Goal: Transaction & Acquisition: Purchase product/service

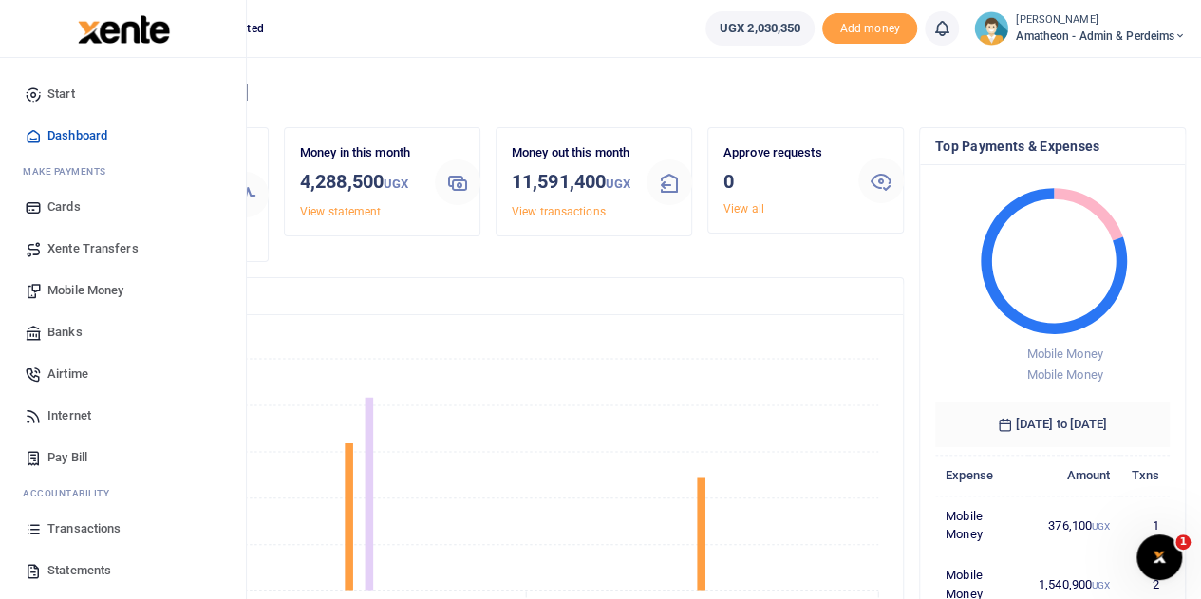
click at [73, 291] on span "Mobile Money" at bounding box center [85, 290] width 76 height 19
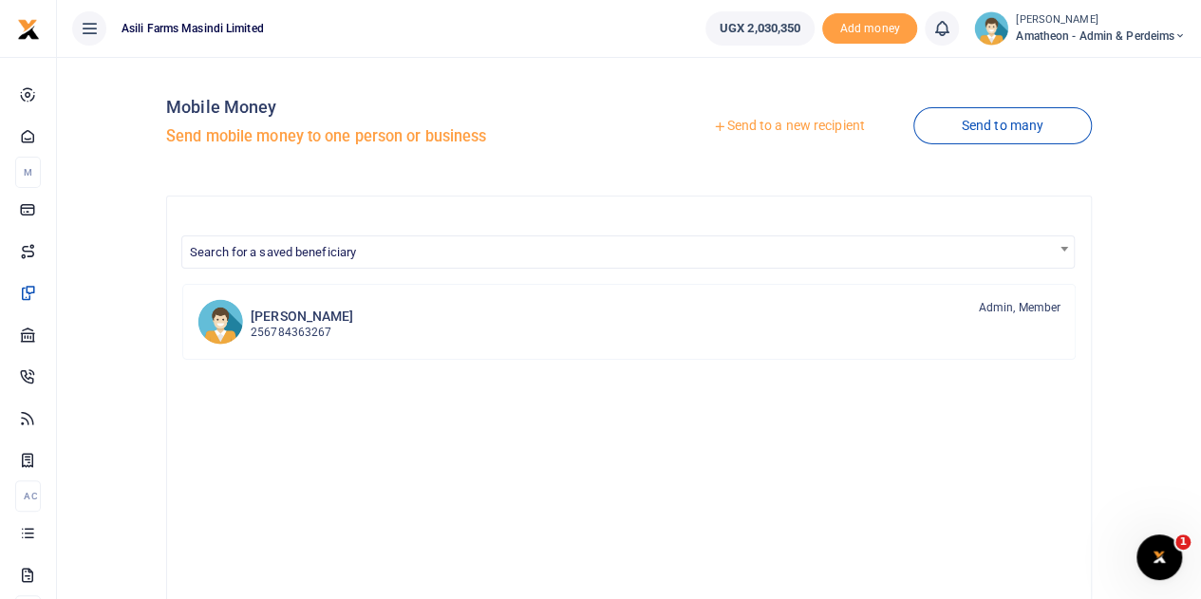
click at [799, 130] on link "Send to a new recipient" at bounding box center [788, 126] width 248 height 34
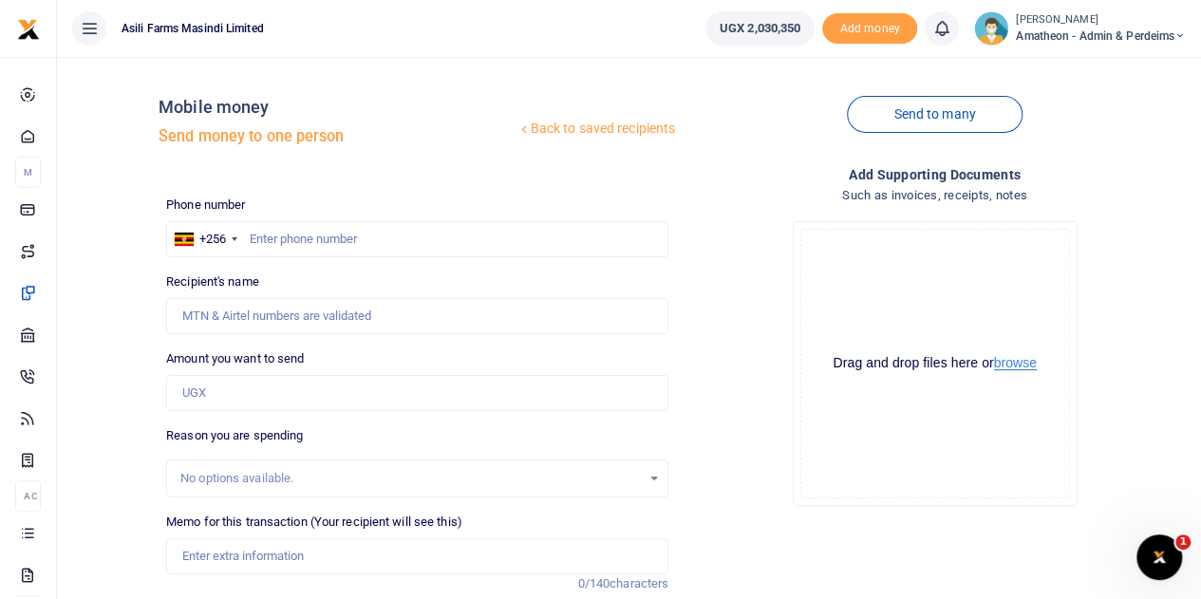
click at [1010, 364] on button "browse" at bounding box center [1015, 363] width 43 height 14
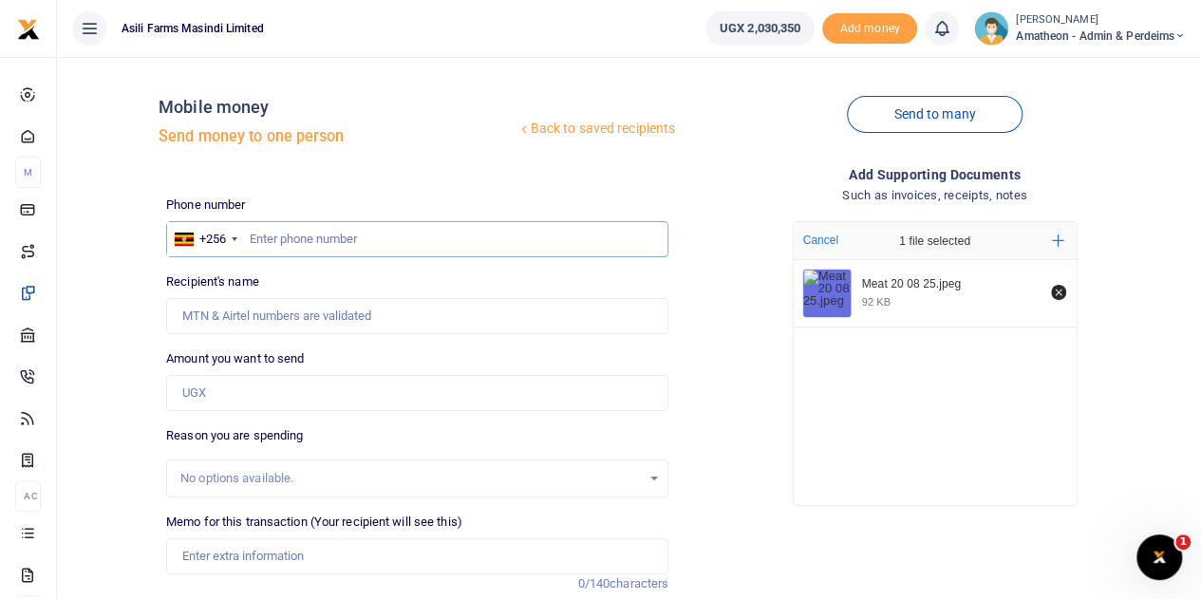
click at [335, 242] on input "text" at bounding box center [417, 239] width 502 height 36
type input "702364315"
click at [251, 394] on input "Amount you want to send" at bounding box center [417, 393] width 502 height 36
type input "Maposa Prosper"
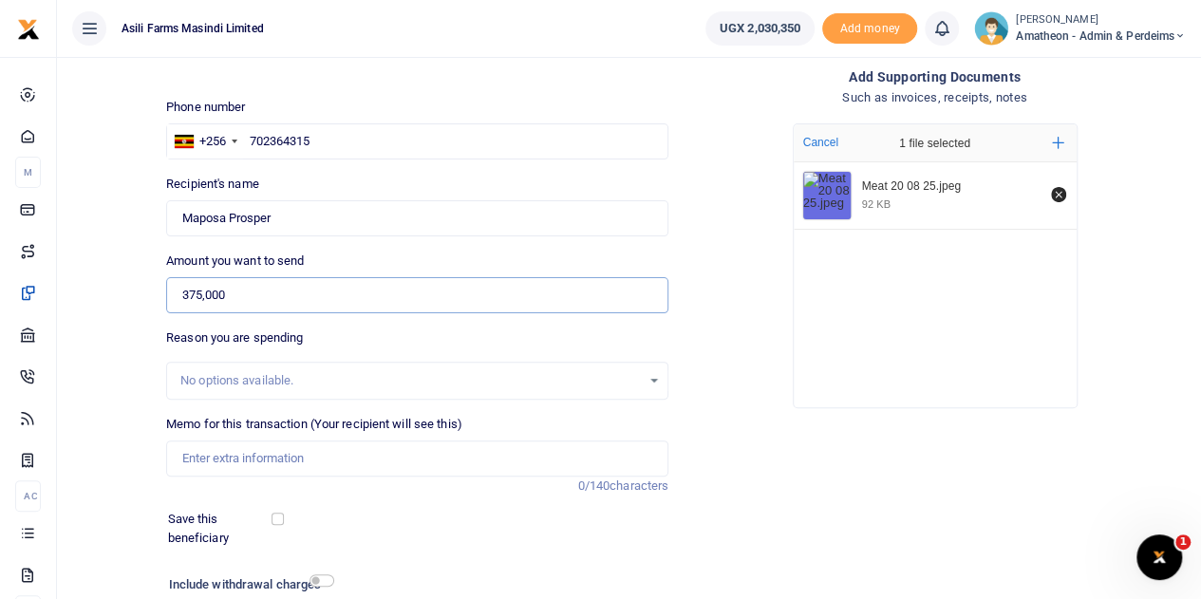
scroll to position [190, 0]
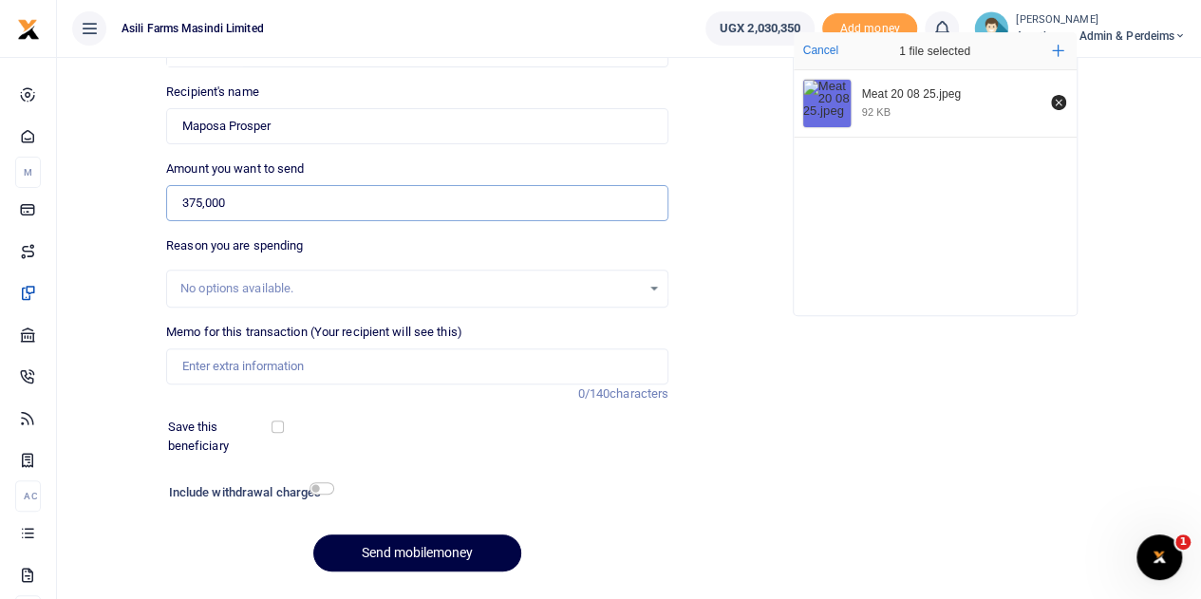
type input "375,000"
click at [232, 366] on input "Memo for this transaction (Your recipient will see this)" at bounding box center [417, 366] width 502 height 36
drag, startPoint x: 365, startPoint y: 368, endPoint x: 330, endPoint y: 360, distance: 35.2
click at [330, 360] on input "Meat 25kgs for staffs diet Sunday 17th Aug 2025" at bounding box center [417, 366] width 502 height 36
click at [367, 365] on input "Meat 25kgs for staffs diet Wen 17th Aug 2025" at bounding box center [417, 366] width 502 height 36
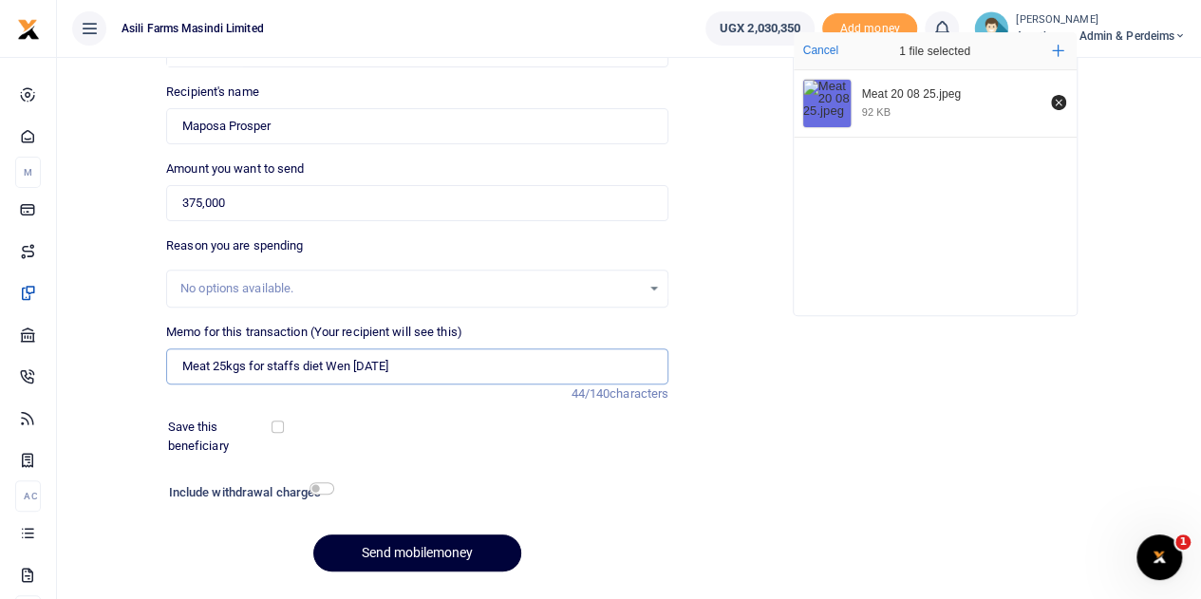
type input "Meat 25kgs for staffs diet Wen 20th Aug 2025"
click at [378, 542] on button "Send mobilemoney" at bounding box center [417, 552] width 208 height 37
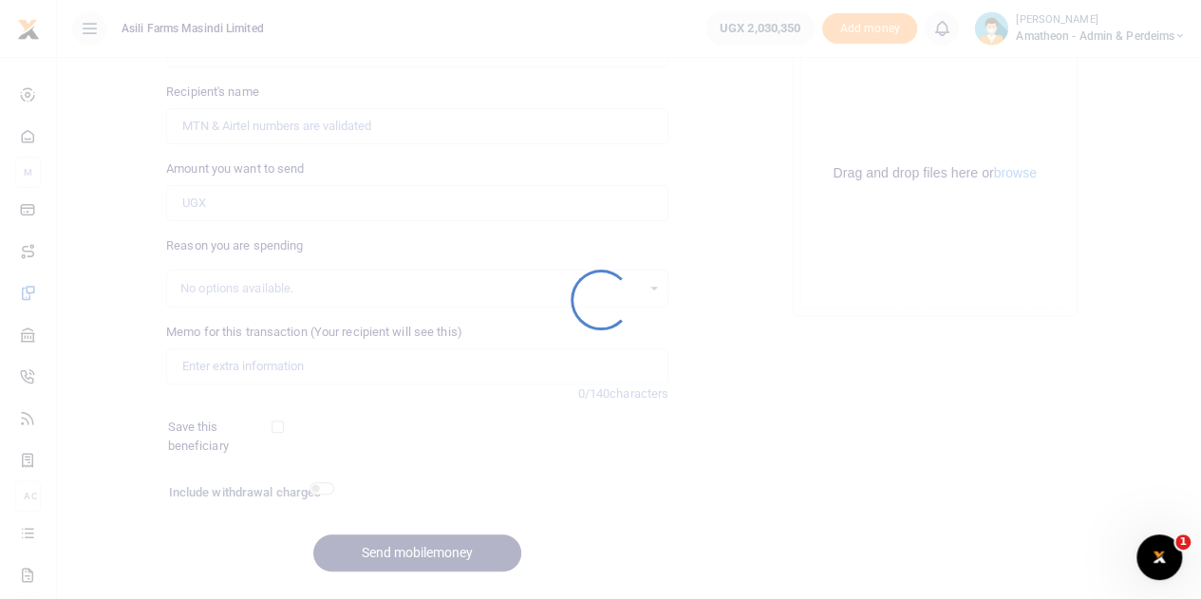
scroll to position [190, 0]
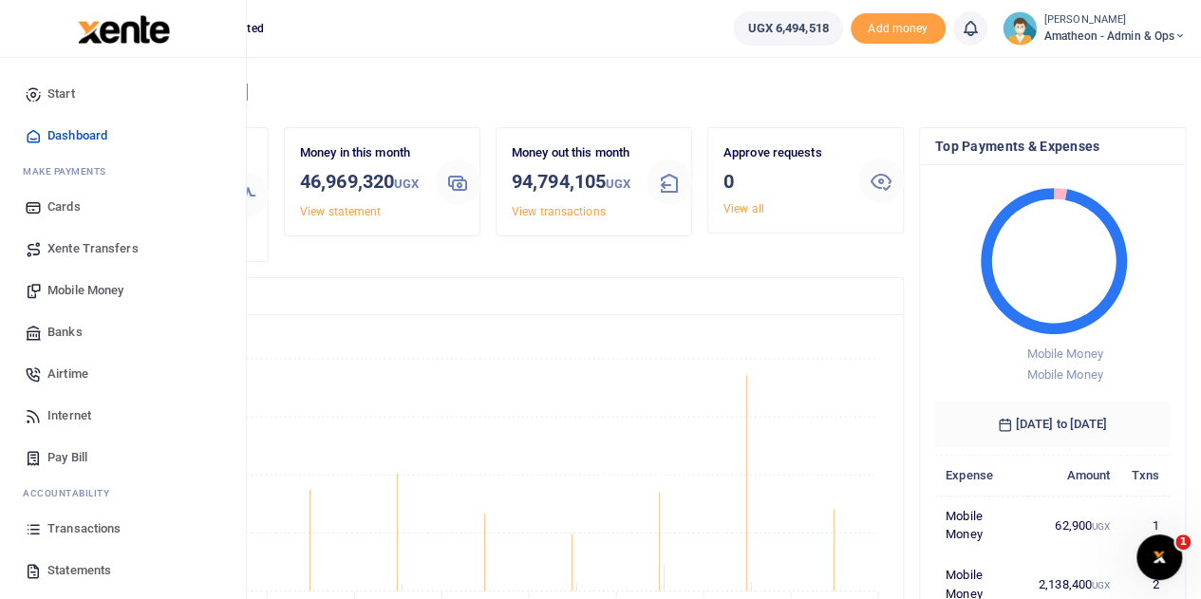
click at [72, 288] on span "Mobile Money" at bounding box center [85, 290] width 76 height 19
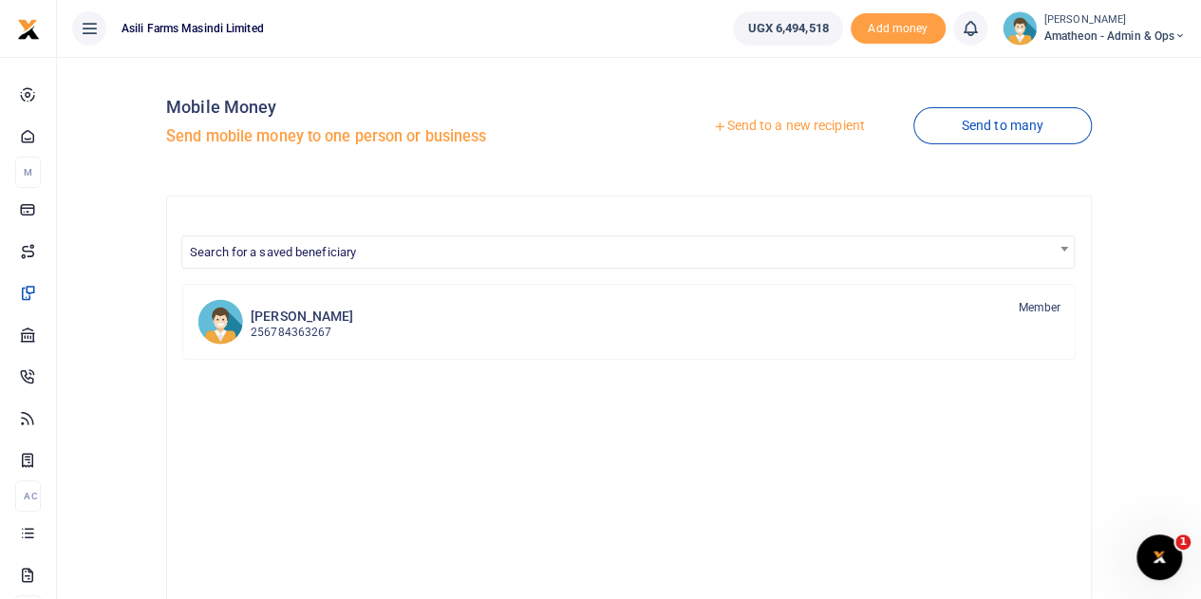
click at [763, 129] on link "Send to a new recipient" at bounding box center [788, 126] width 248 height 34
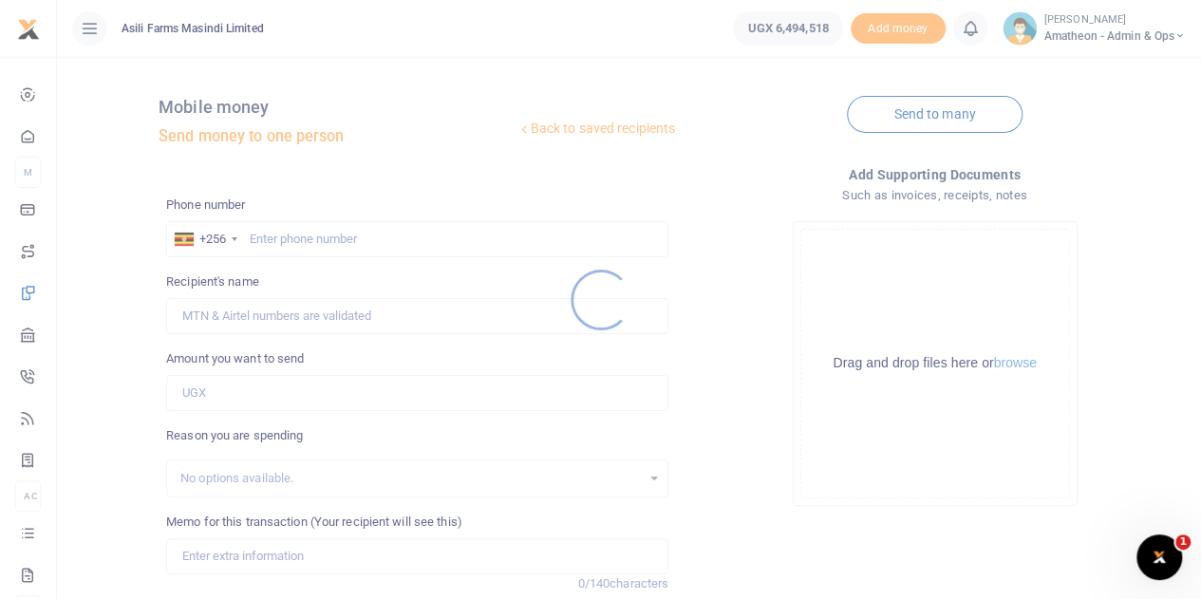
click at [1019, 365] on div at bounding box center [600, 299] width 1201 height 599
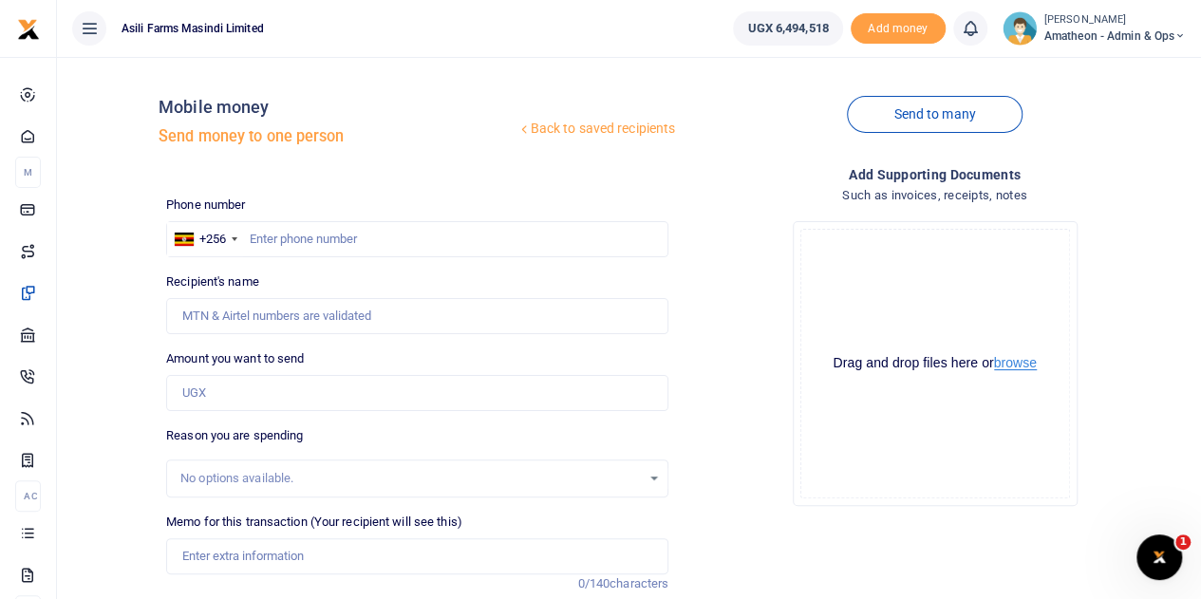
click at [1011, 364] on button "browse" at bounding box center [1015, 363] width 43 height 14
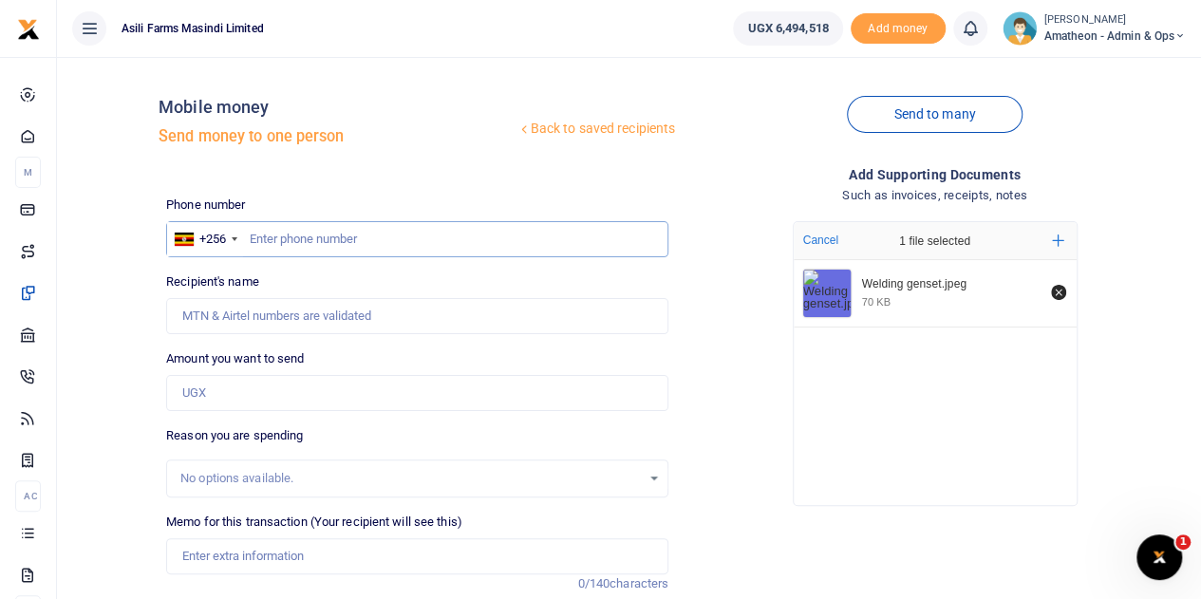
click at [346, 239] on input "text" at bounding box center [417, 239] width 502 height 36
paste input "0787 083730"
click at [257, 234] on input "0787 083730" at bounding box center [417, 239] width 502 height 36
click at [273, 233] on input "787 083730" at bounding box center [417, 239] width 502 height 36
type input "787083730"
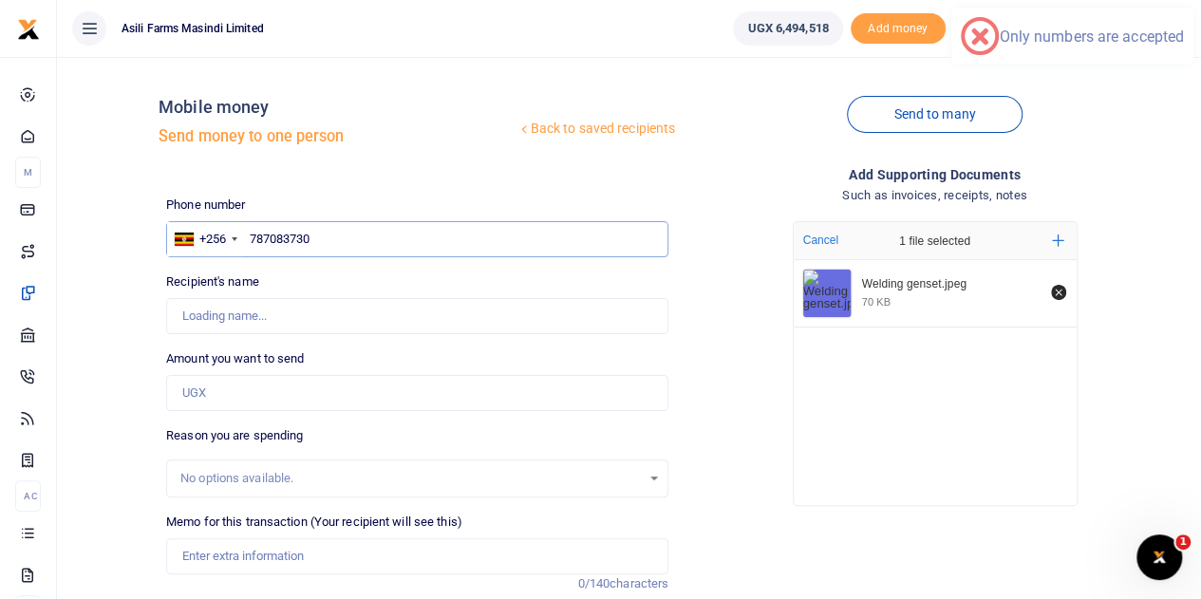
type input "Abdu Noor Ssemambo"
type input "787083730"
click at [230, 388] on input "Amount you want to send" at bounding box center [417, 393] width 502 height 36
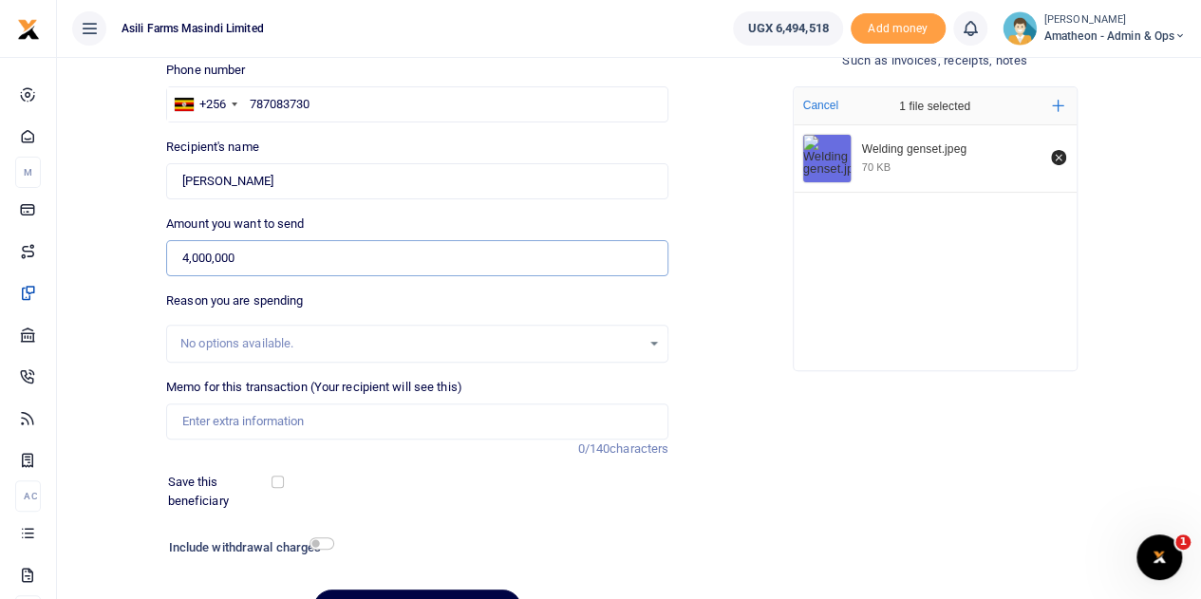
scroll to position [190, 0]
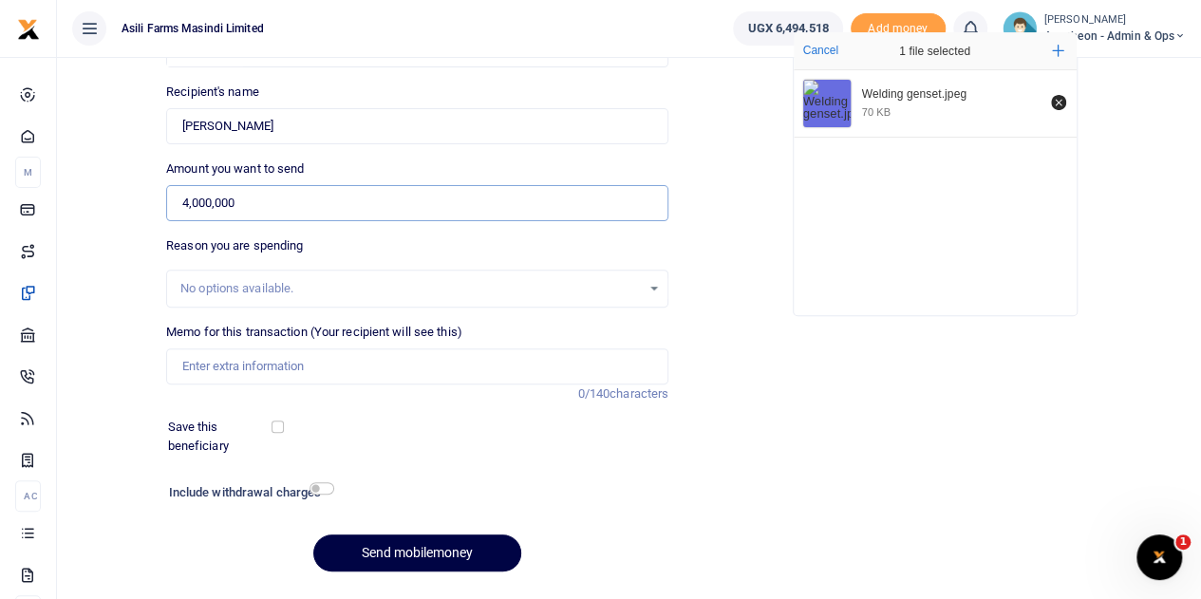
type input "4,000,000"
click at [227, 365] on input "Memo for this transaction (Your recipient will see this)" at bounding box center [417, 366] width 502 height 36
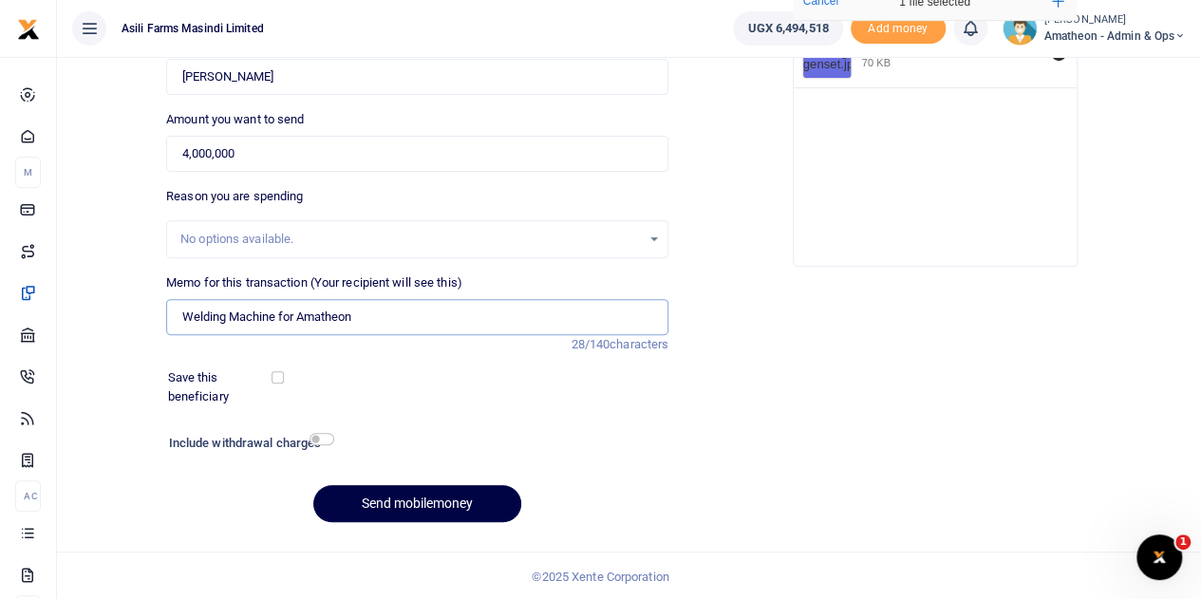
scroll to position [239, 0]
type input "Welding Machine for Amatheon"
click at [423, 500] on button "Send mobilemoney" at bounding box center [417, 503] width 208 height 37
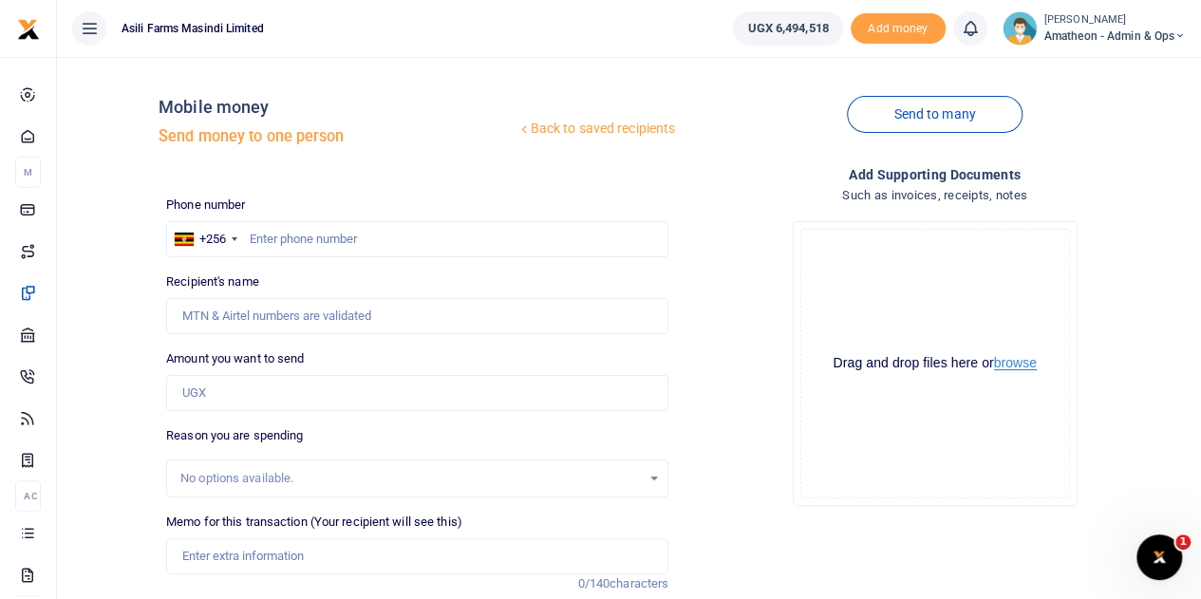
click at [1009, 362] on button "browse" at bounding box center [1015, 363] width 43 height 14
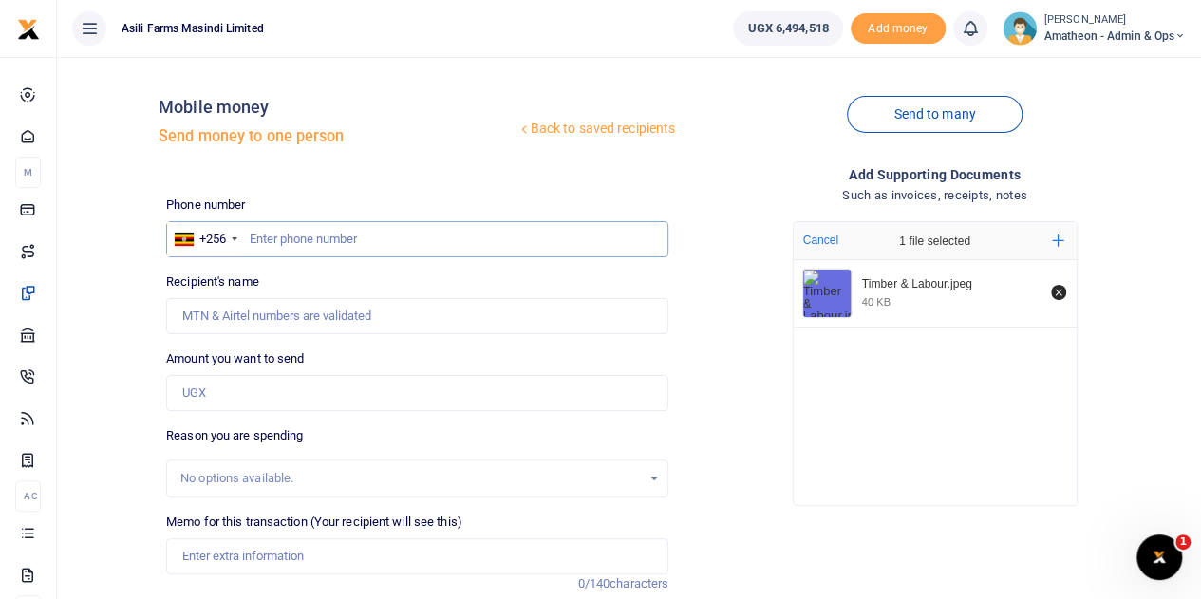
click at [328, 246] on input "text" at bounding box center [417, 239] width 502 height 36
paste input "0779 215998"
click at [257, 241] on input "0779 215998" at bounding box center [417, 239] width 502 height 36
click at [273, 236] on input "779 215998" at bounding box center [417, 239] width 502 height 36
click at [275, 234] on input "779 215998" at bounding box center [417, 239] width 502 height 36
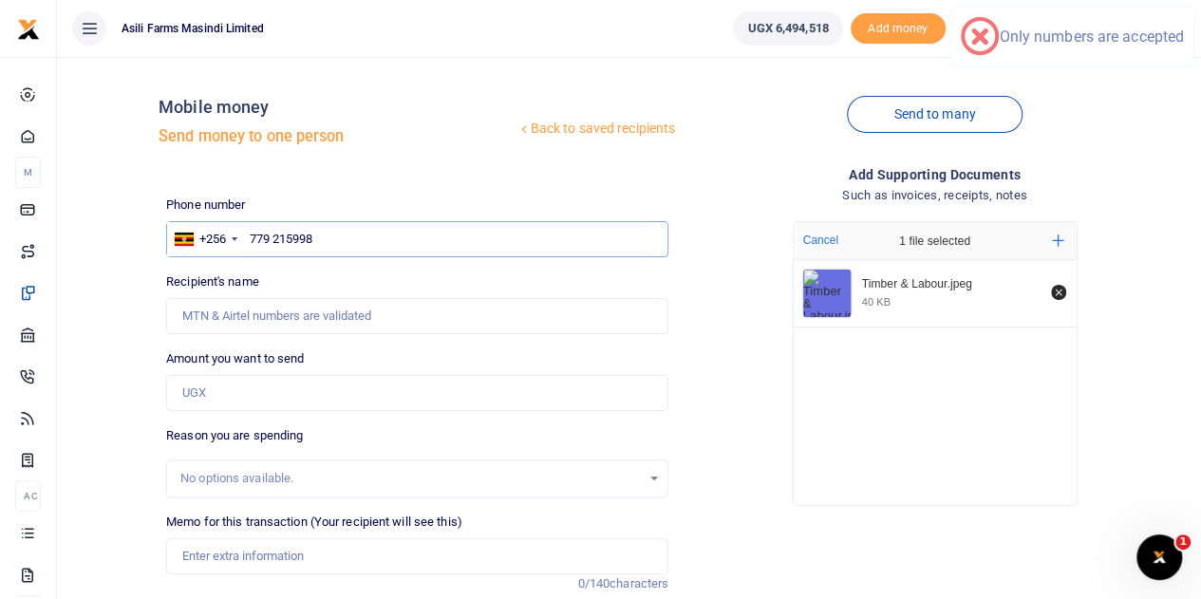
type input "779215998"
type input "Christopher Akugizibwe"
type input "779215998"
click at [244, 392] on input "Amount you want to send" at bounding box center [417, 393] width 502 height 36
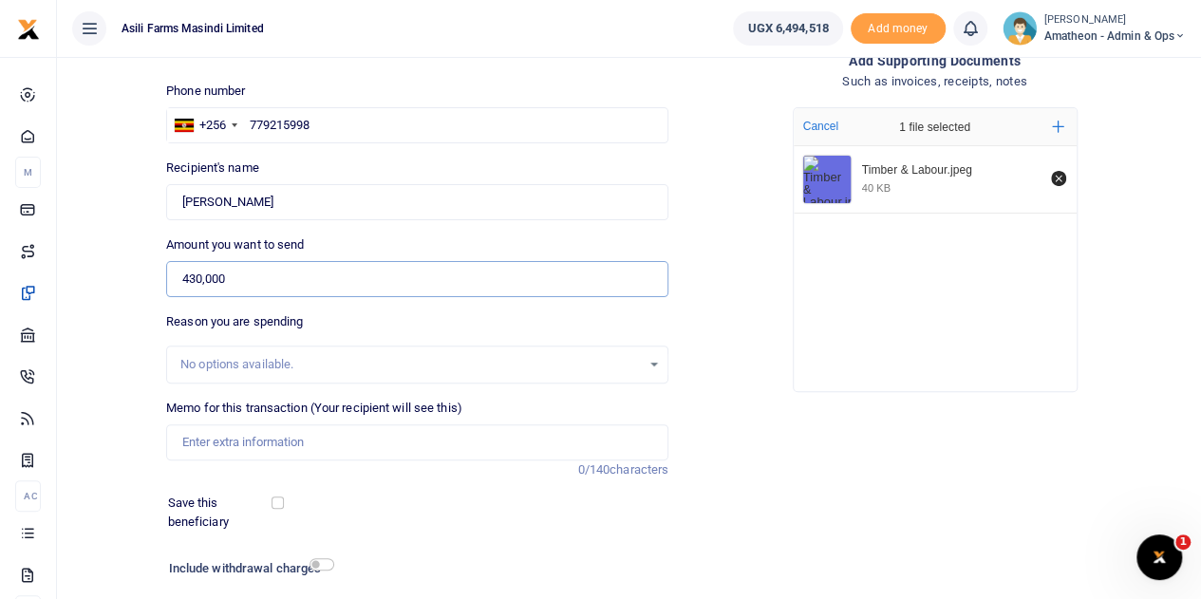
scroll to position [239, 0]
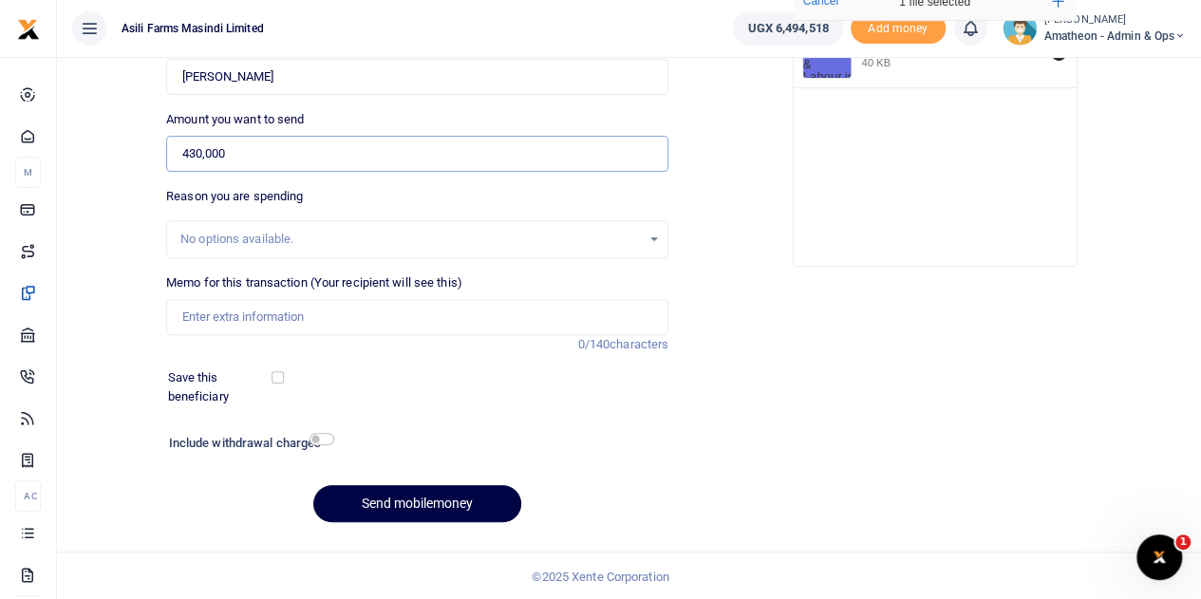
type input "430,000"
click at [231, 311] on input "Memo for this transaction (Your recipient will see this)" at bounding box center [417, 317] width 502 height 36
click at [458, 320] on input "Timber and labour for warehouse loading ladder" at bounding box center [417, 317] width 502 height 36
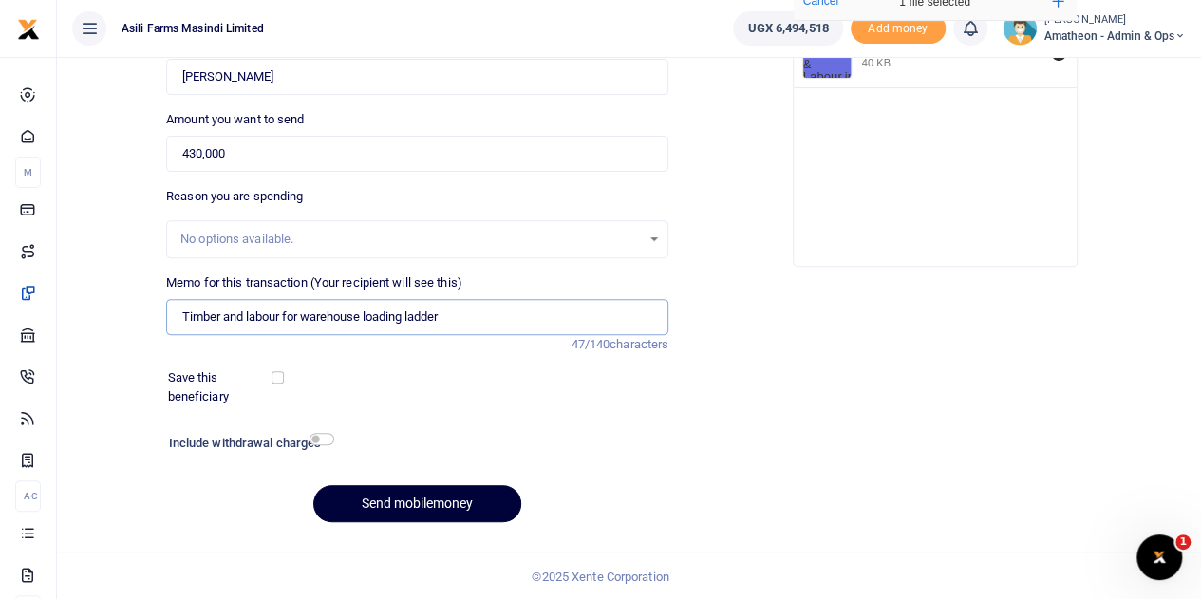
type input "Timber and labour for warehouse loading ladder"
click at [429, 498] on button "Send mobilemoney" at bounding box center [417, 503] width 208 height 37
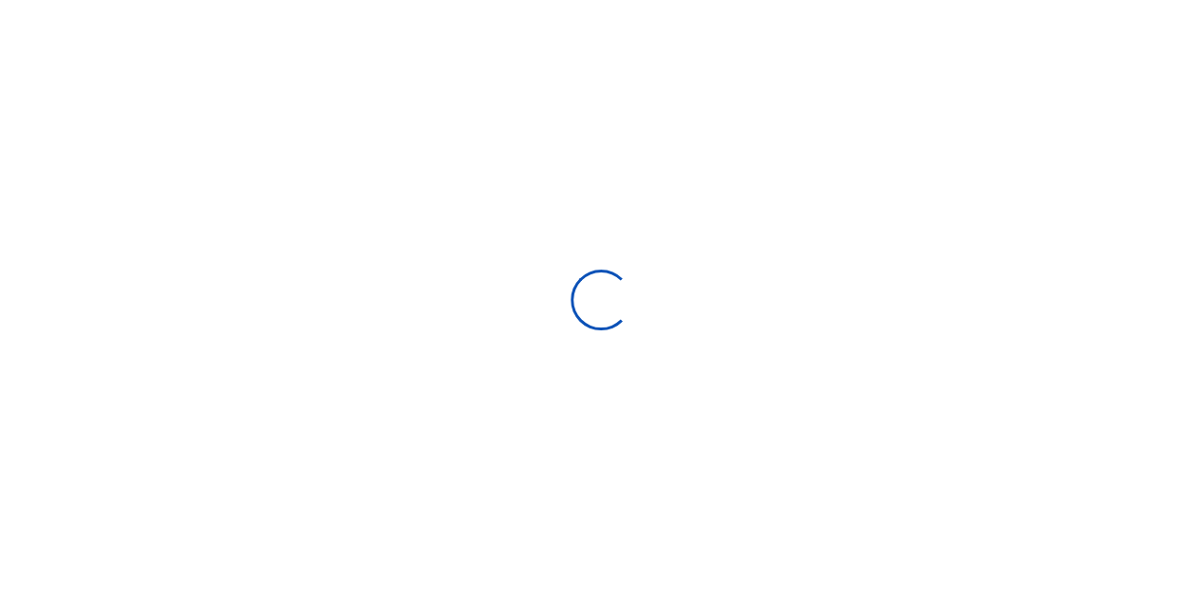
select select "Loading bundles"
select select
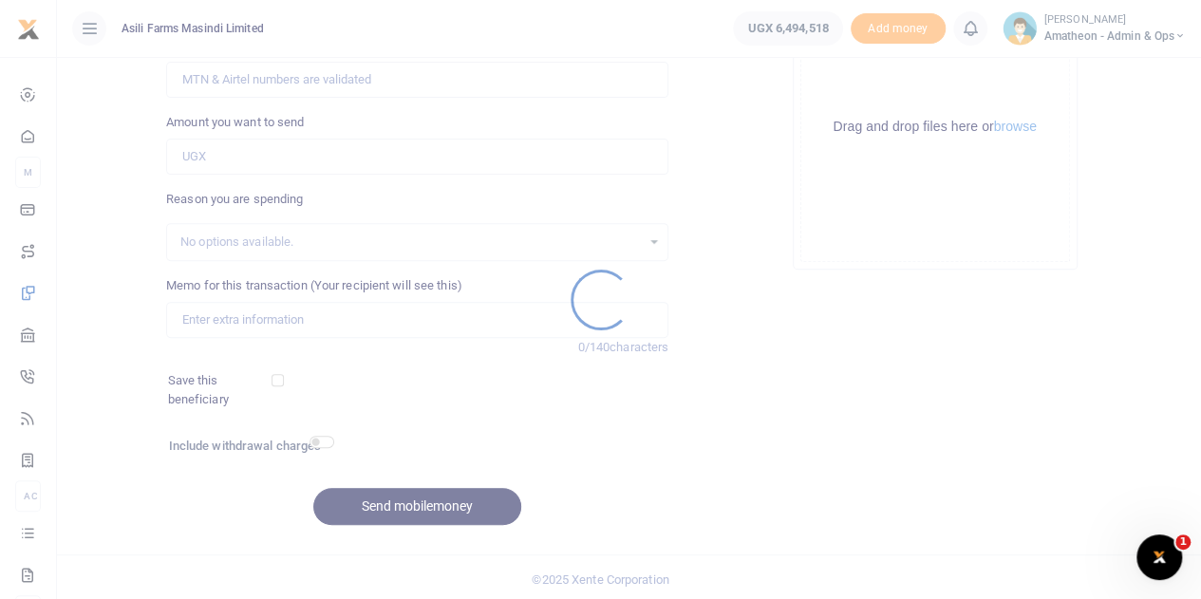
scroll to position [239, 0]
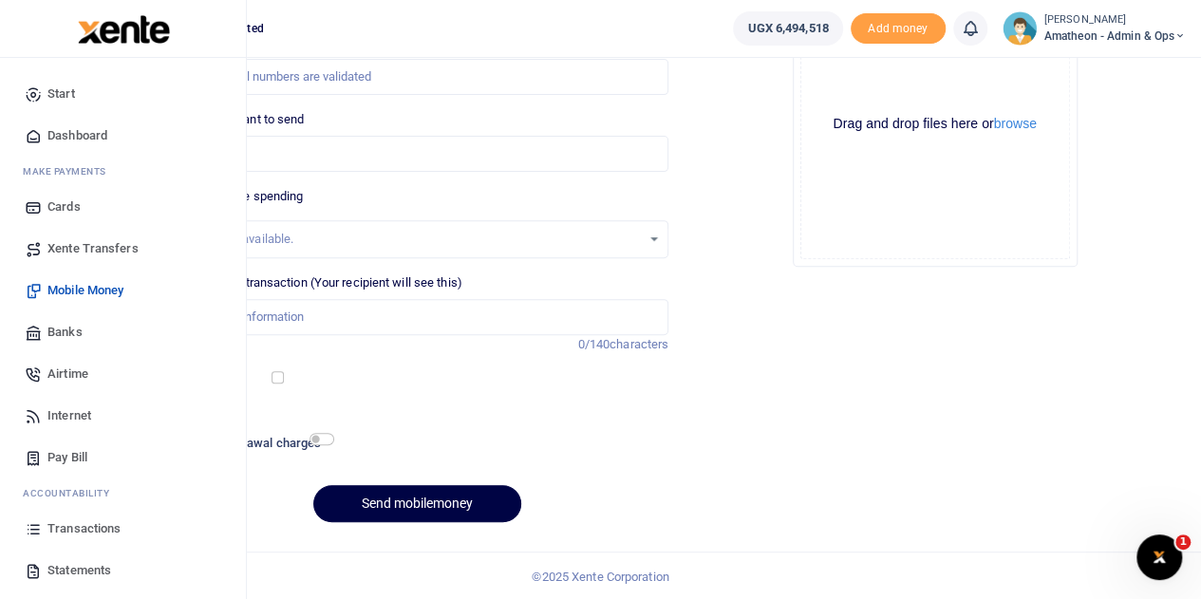
click at [56, 528] on span "Transactions" at bounding box center [83, 528] width 73 height 19
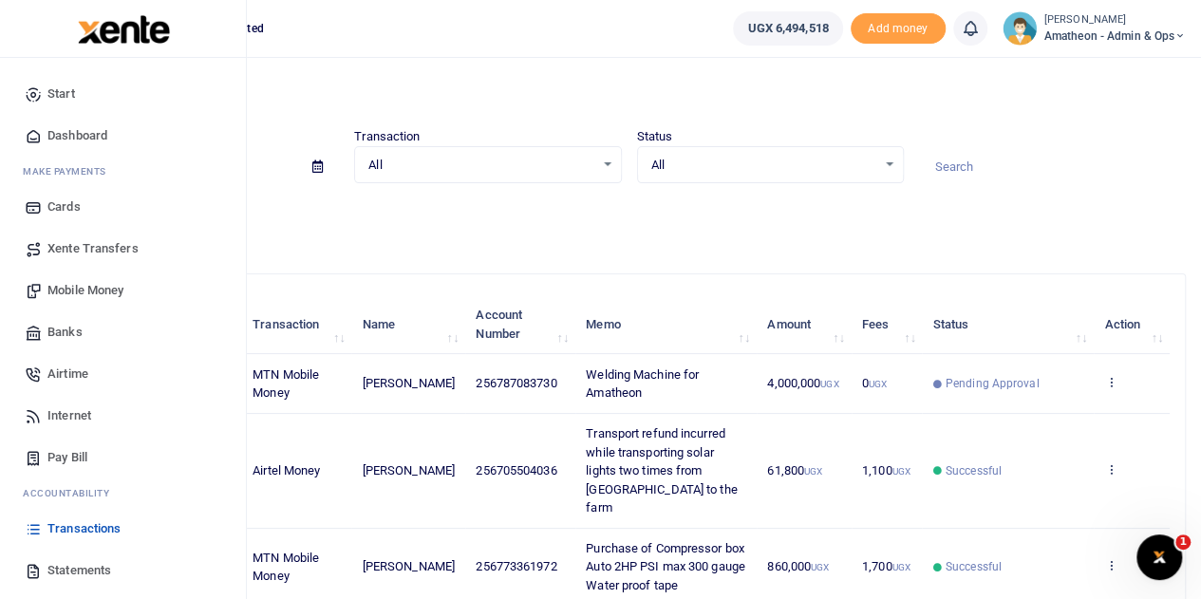
click at [66, 524] on span "Transactions" at bounding box center [83, 528] width 73 height 19
click at [61, 529] on span "Transactions" at bounding box center [83, 528] width 73 height 19
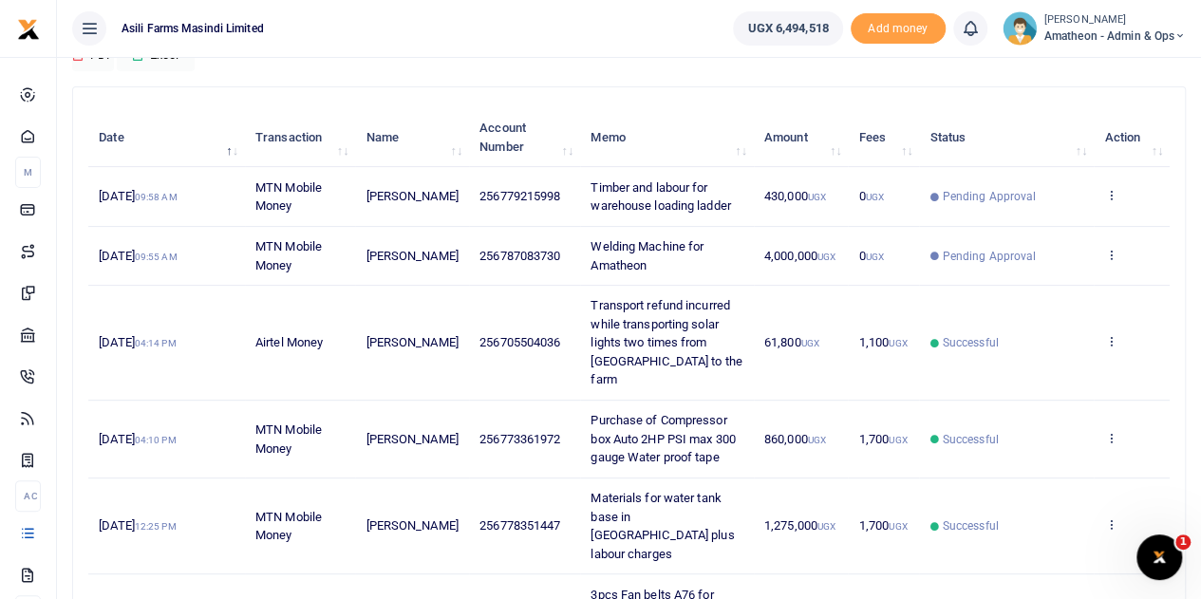
scroll to position [190, 0]
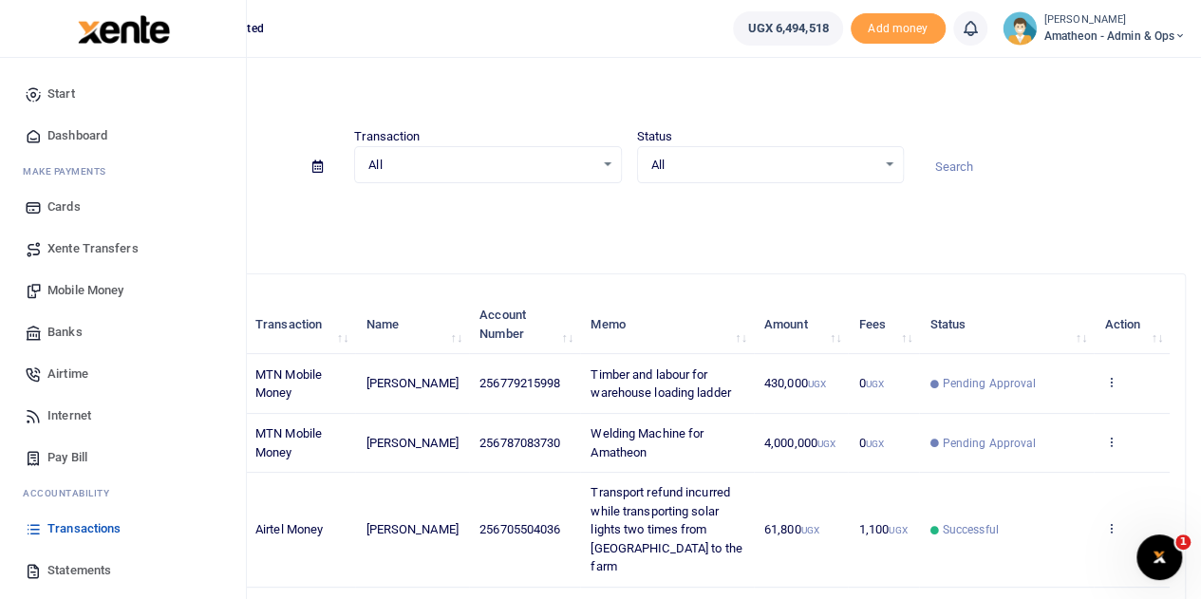
click at [68, 290] on span "Mobile Money" at bounding box center [85, 290] width 76 height 19
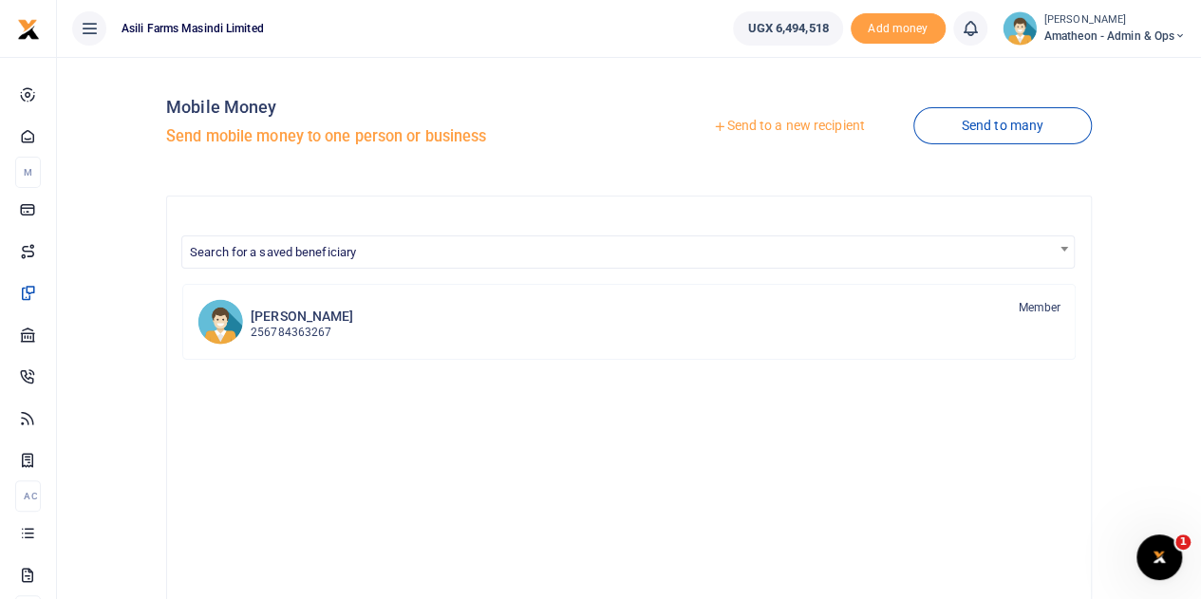
click at [765, 124] on link "Send to a new recipient" at bounding box center [788, 126] width 248 height 34
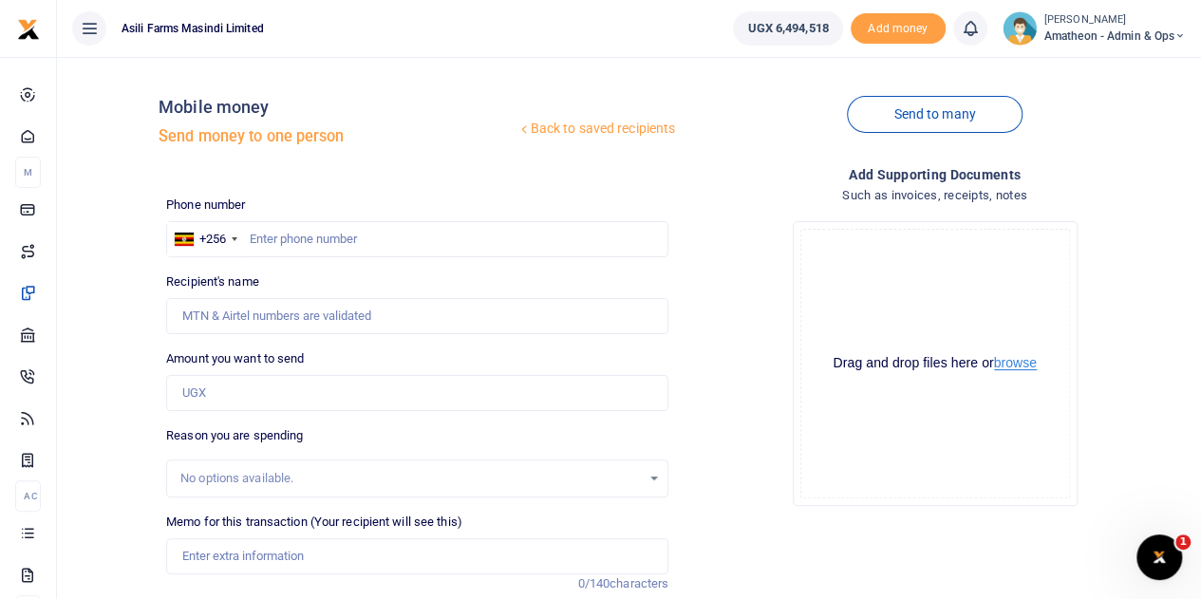
click at [1006, 365] on button "browse" at bounding box center [1015, 363] width 43 height 14
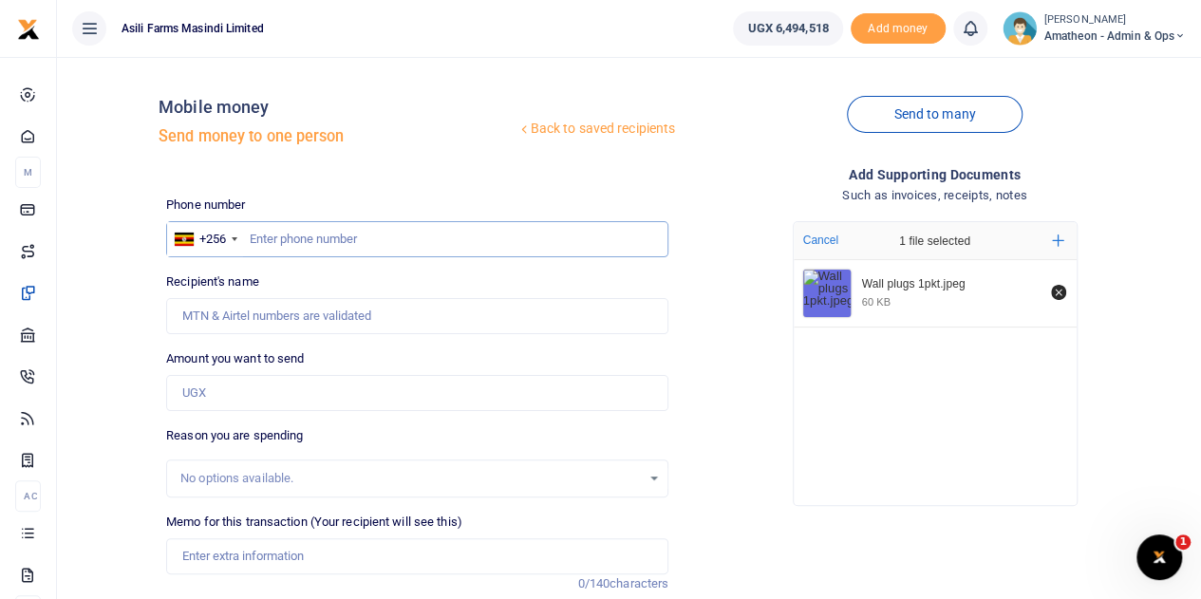
click at [336, 243] on input "text" at bounding box center [417, 239] width 502 height 36
paste input "787797331"
type input "787797331"
type input "Cosmas Adyebo"
type input "787797331"
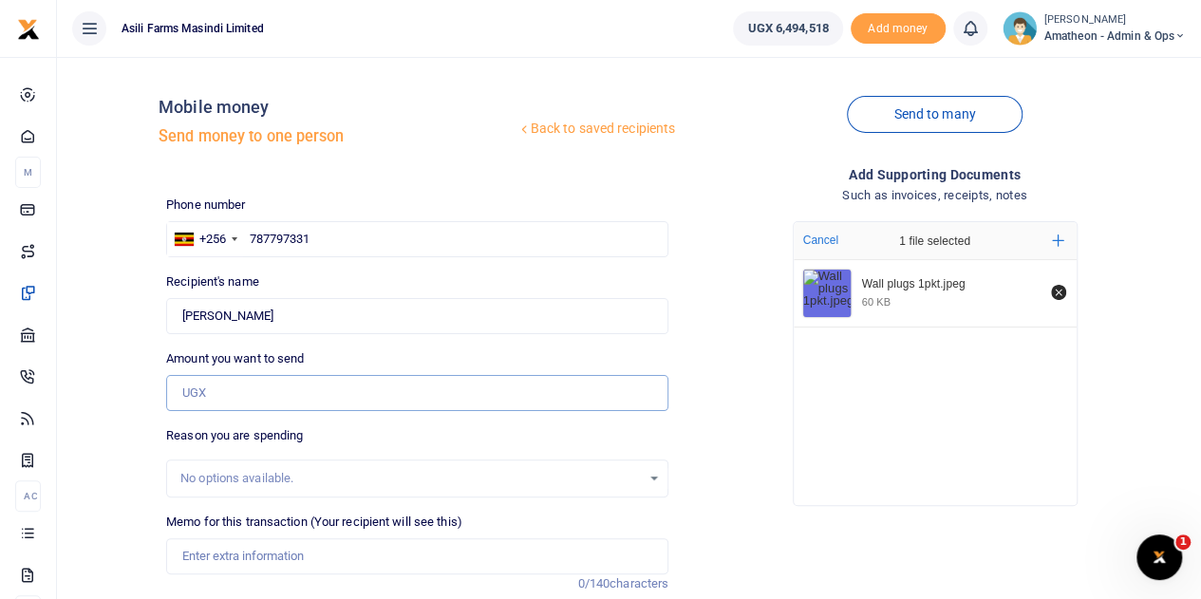
click at [236, 392] on input "Amount you want to send" at bounding box center [417, 393] width 502 height 36
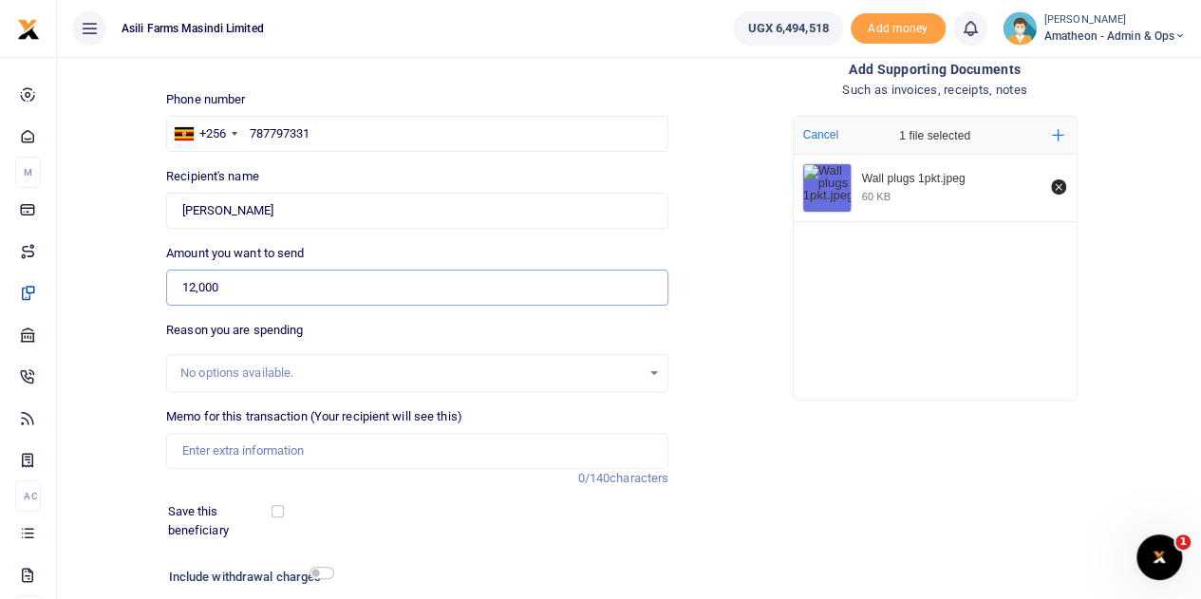
scroll to position [190, 0]
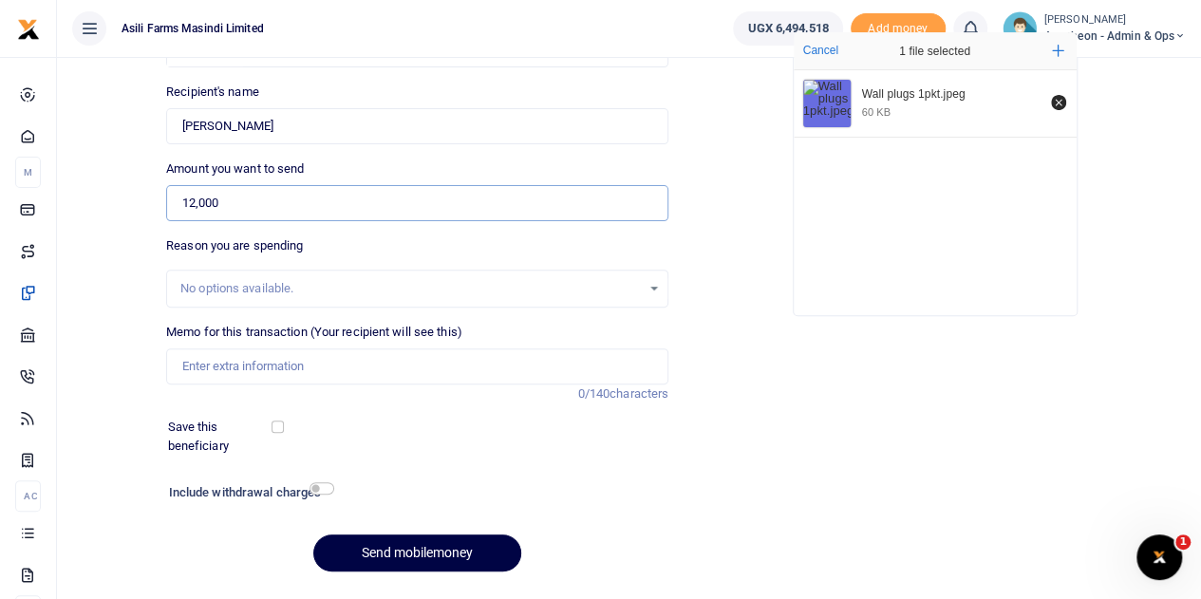
type input "12,000"
click at [317, 487] on input "checkbox" at bounding box center [321, 488] width 25 height 12
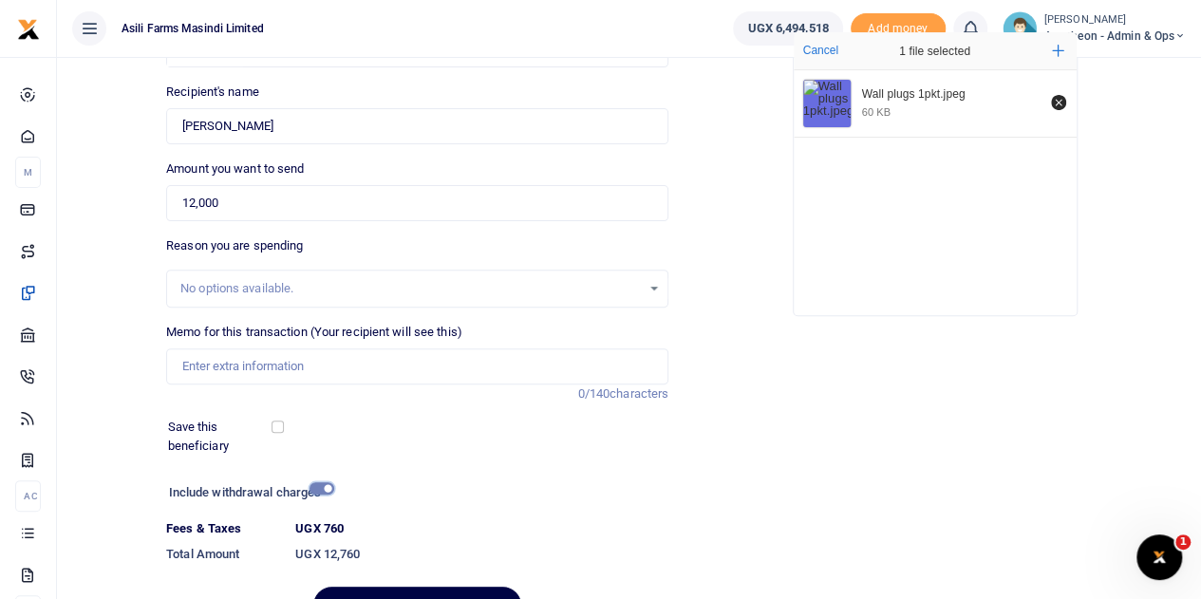
click at [314, 485] on input "checkbox" at bounding box center [321, 488] width 25 height 12
checkbox input "false"
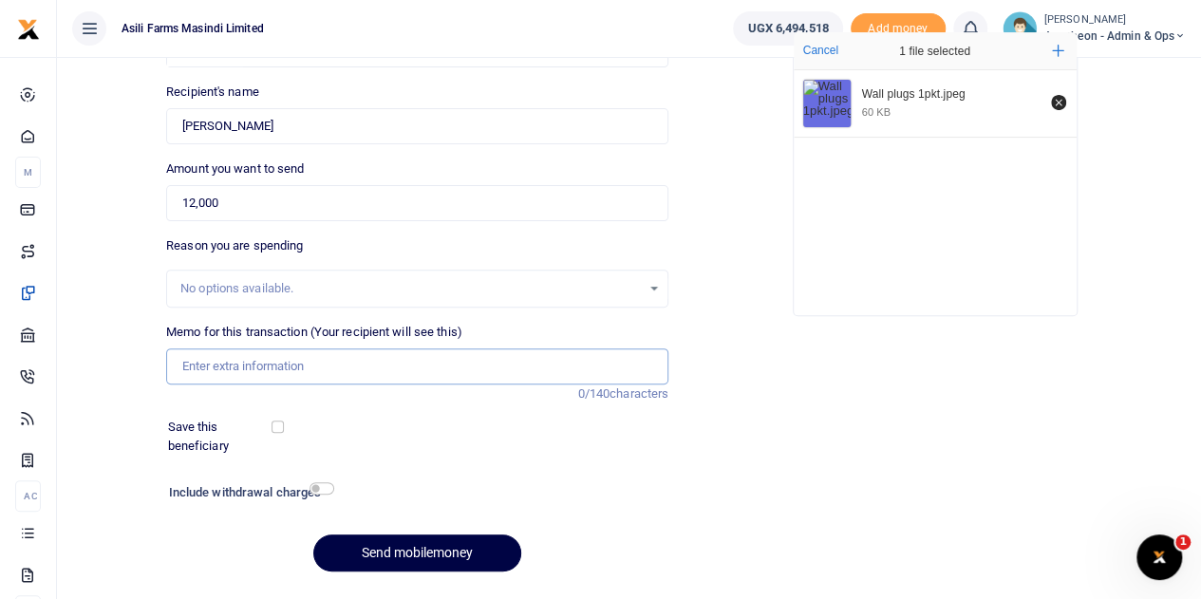
click at [211, 372] on input "Memo for this transaction (Your recipient will see this)" at bounding box center [417, 366] width 502 height 36
type input "Wall plugs 1 pkt"
click at [427, 550] on button "Send mobilemoney" at bounding box center [417, 552] width 208 height 37
